Goal: Task Accomplishment & Management: Manage account settings

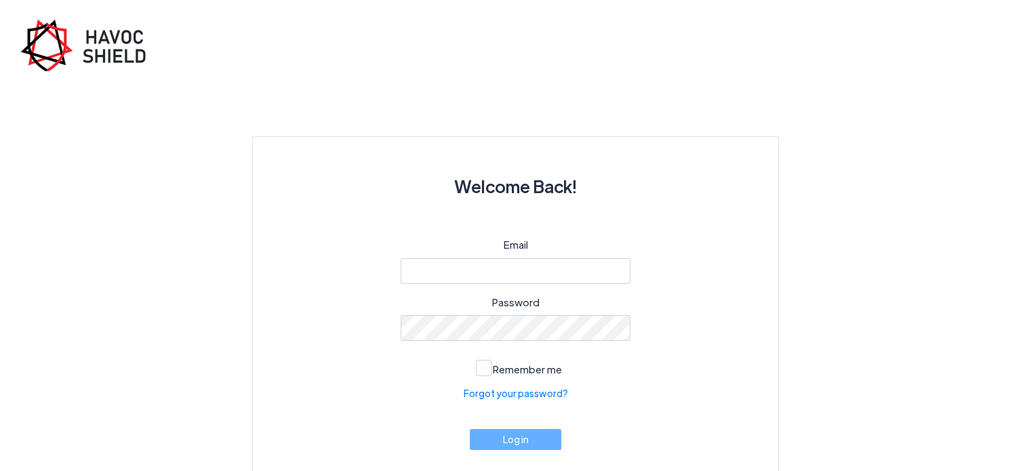
type input "apapp@acplawnj.com"
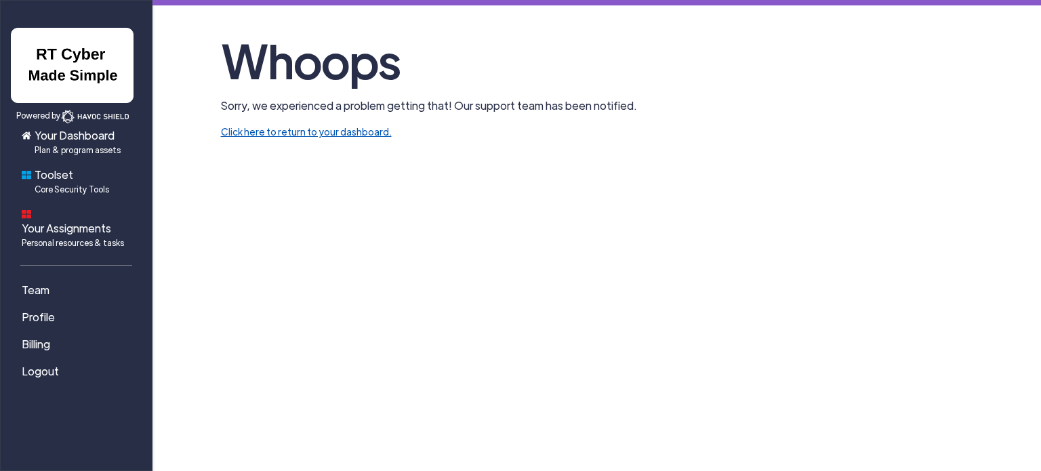
click at [277, 131] on link "Click here to return to your dashboard." at bounding box center [306, 131] width 171 height 12
click at [303, 131] on link "Click here to return to your dashboard." at bounding box center [306, 131] width 171 height 12
click at [83, 144] on span "Plan & program assets" at bounding box center [78, 150] width 86 height 12
